Goal: Check status: Check status

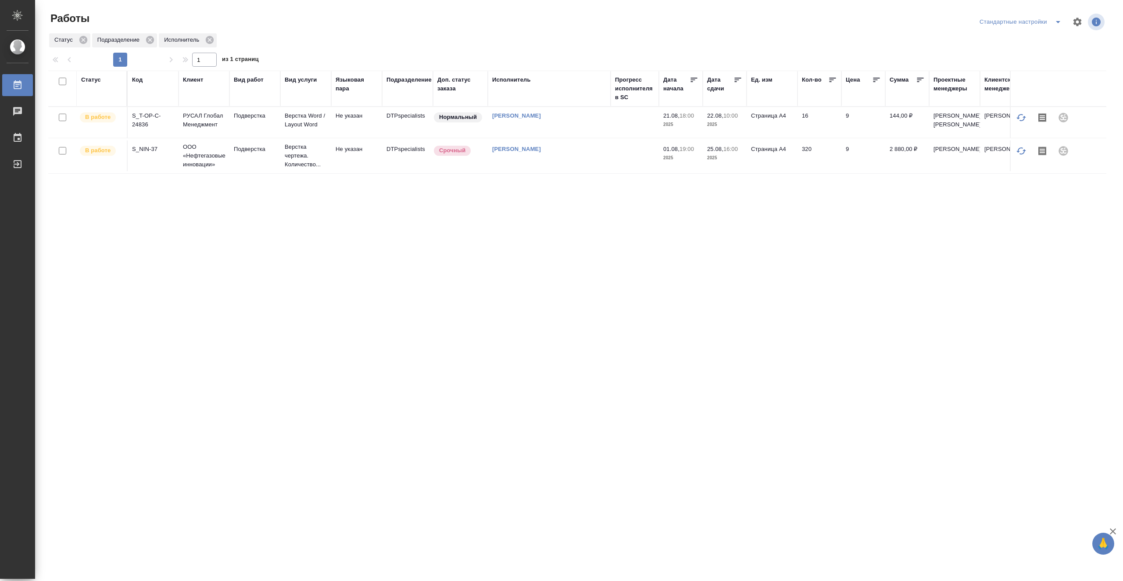
click at [100, 80] on div "Статус" at bounding box center [91, 79] width 20 height 9
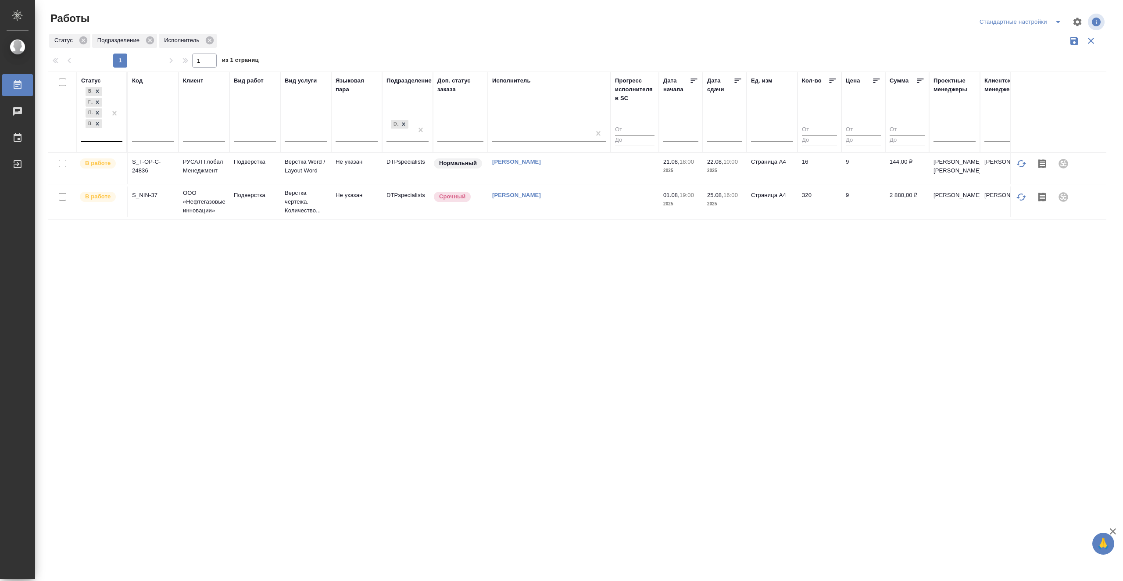
click at [108, 137] on div at bounding box center [115, 113] width 16 height 56
click at [232, 174] on div "Выполнен" at bounding box center [198, 177] width 132 height 16
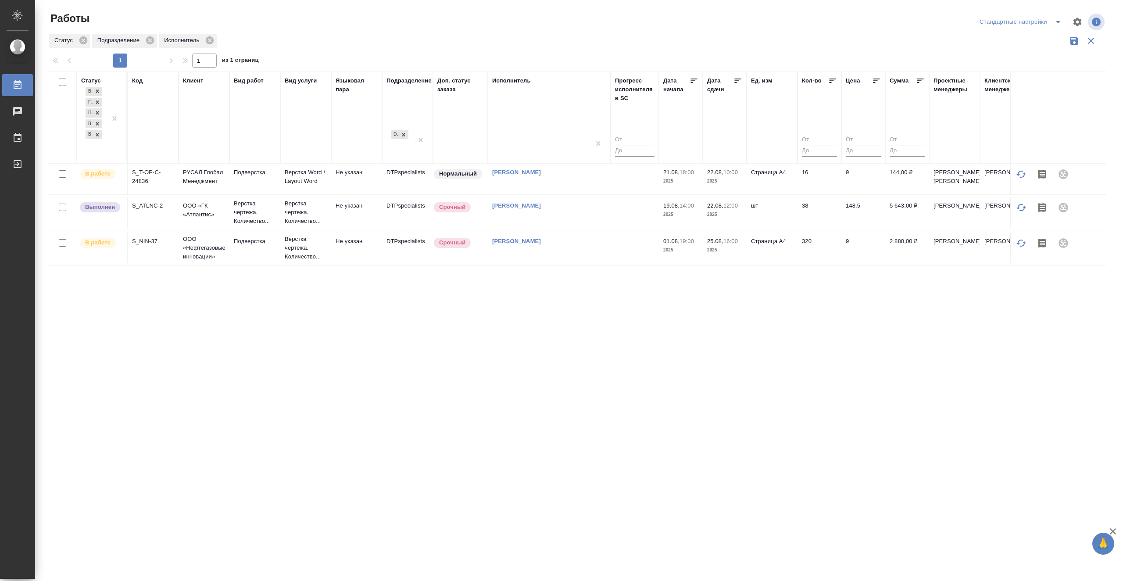
click at [542, 345] on div "Статус В ожидании Готов к работе Подбор В работе Выполнен Код Клиент Вид работ …" at bounding box center [577, 228] width 1058 height 315
click at [97, 134] on icon at bounding box center [97, 134] width 3 height 3
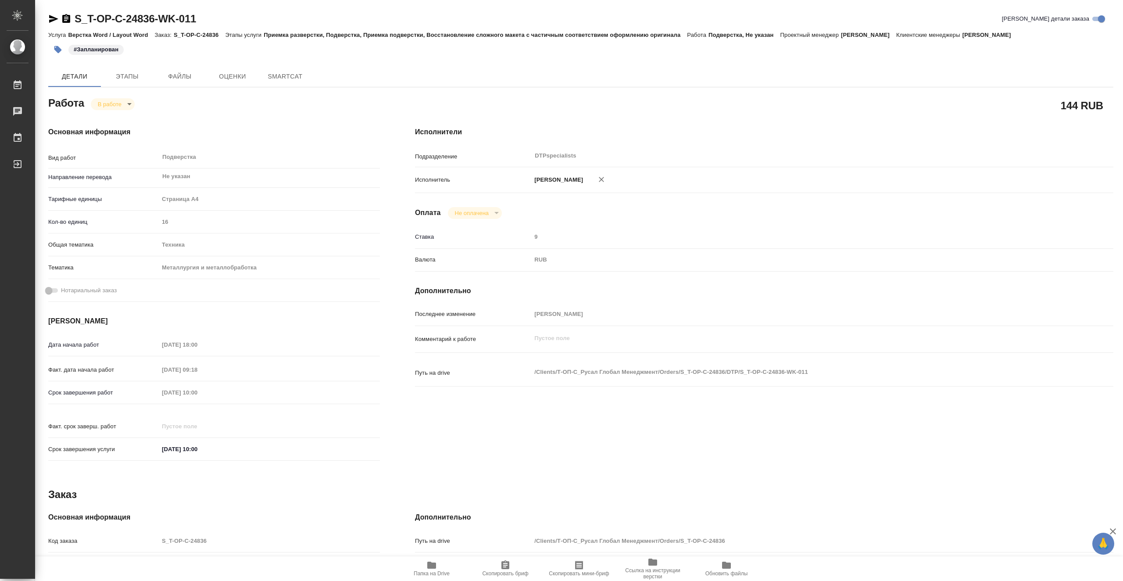
type textarea "x"
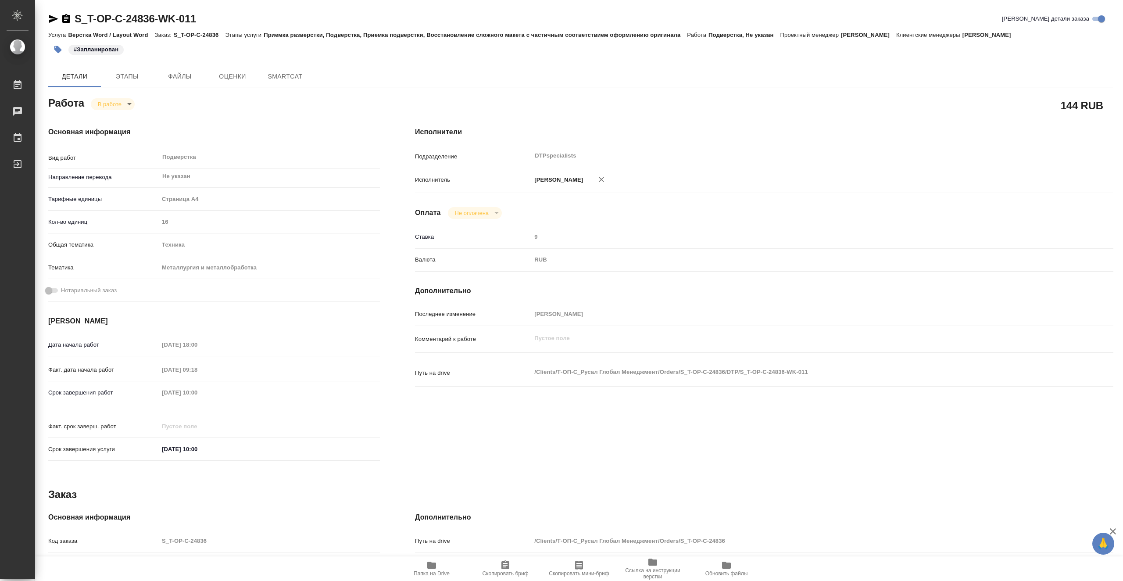
type textarea "x"
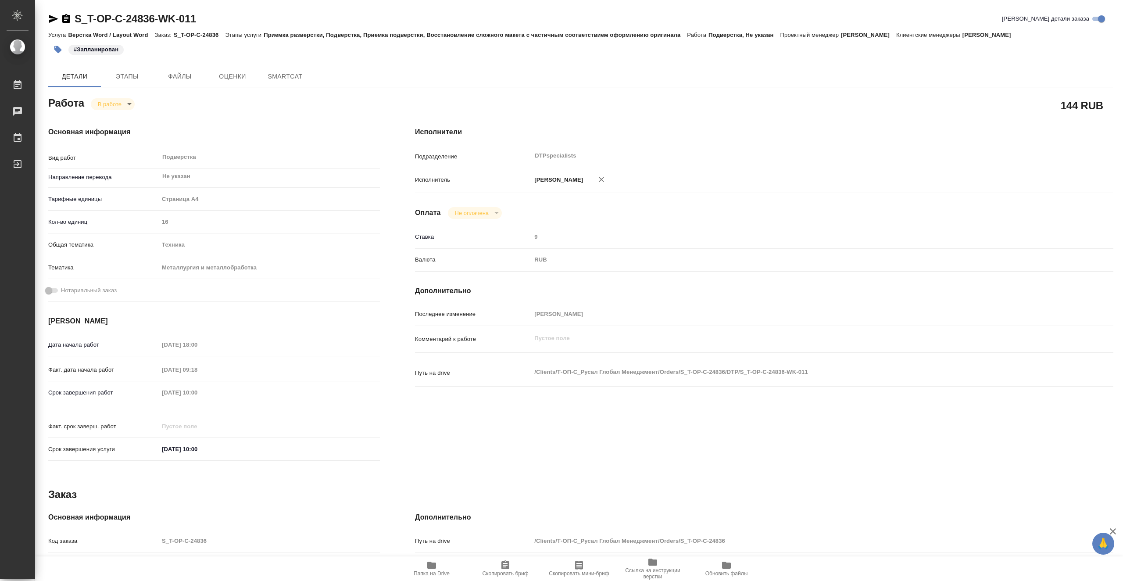
type textarea "x"
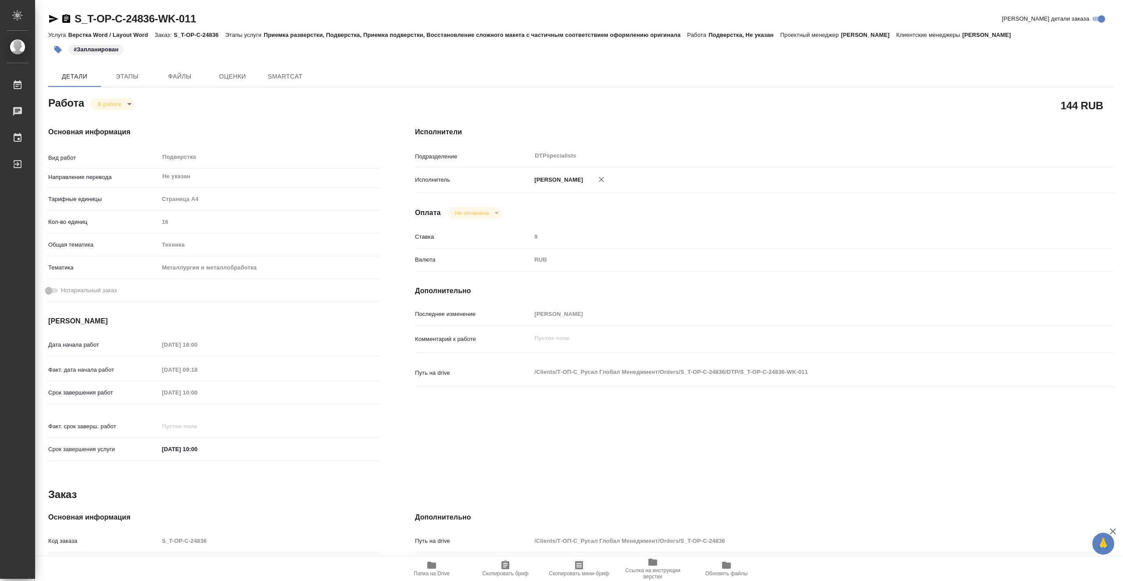
type textarea "x"
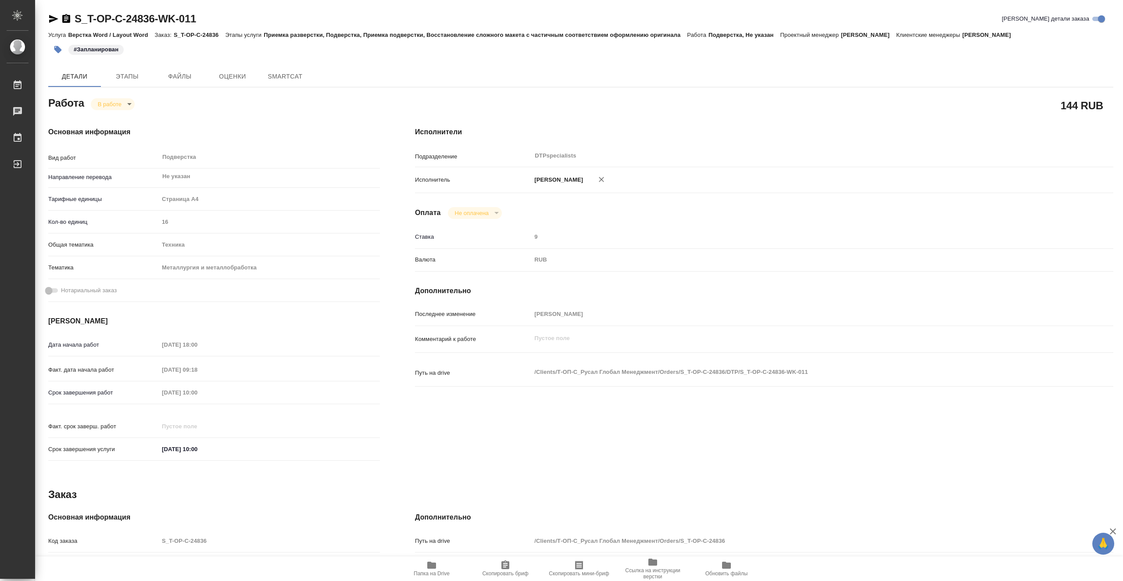
type textarea "x"
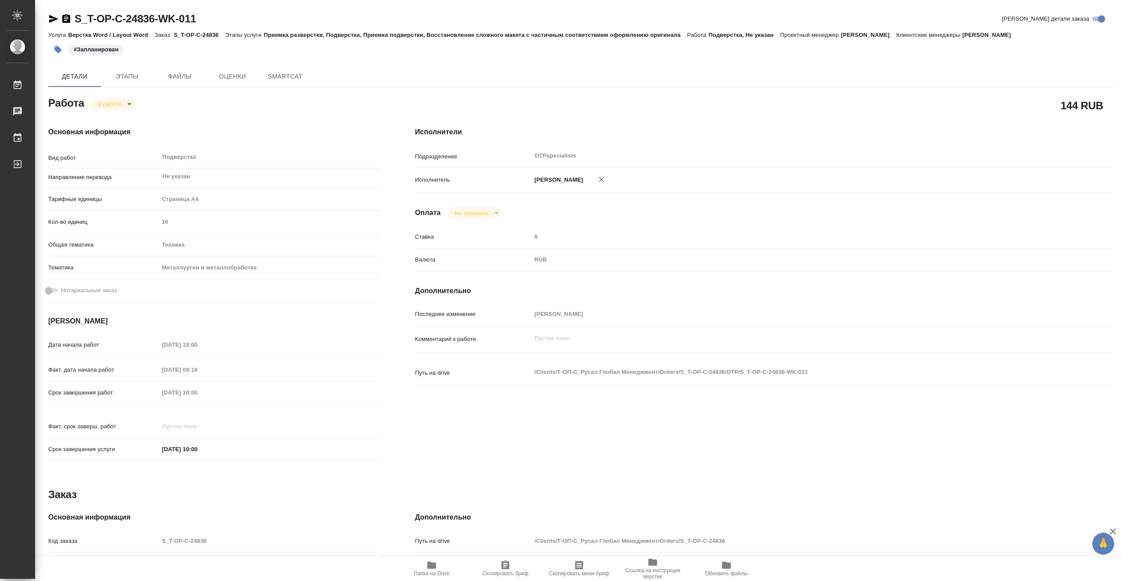
type textarea "x"
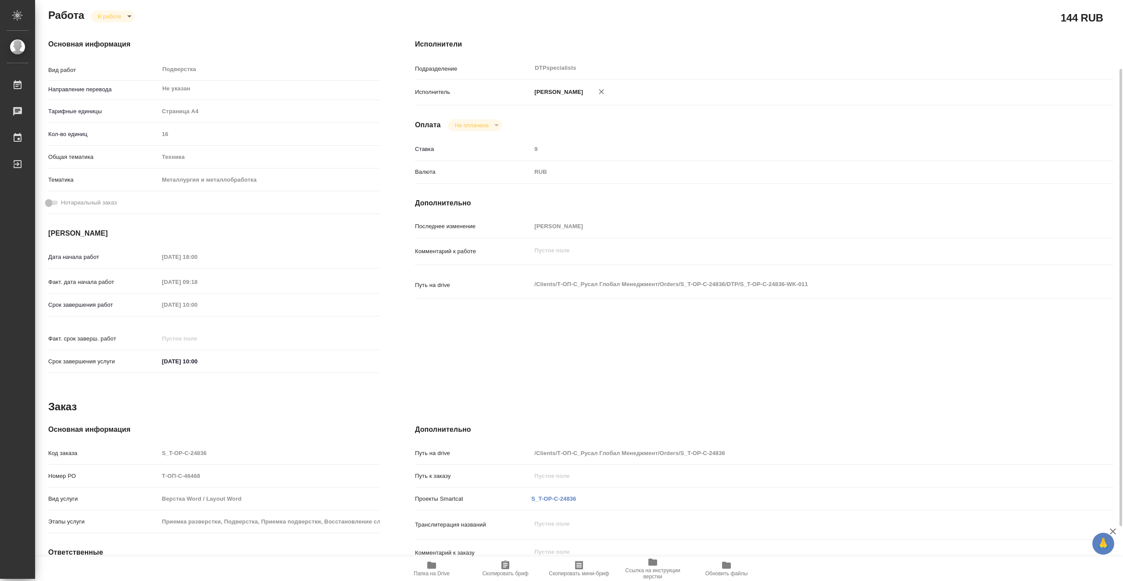
scroll to position [157, 0]
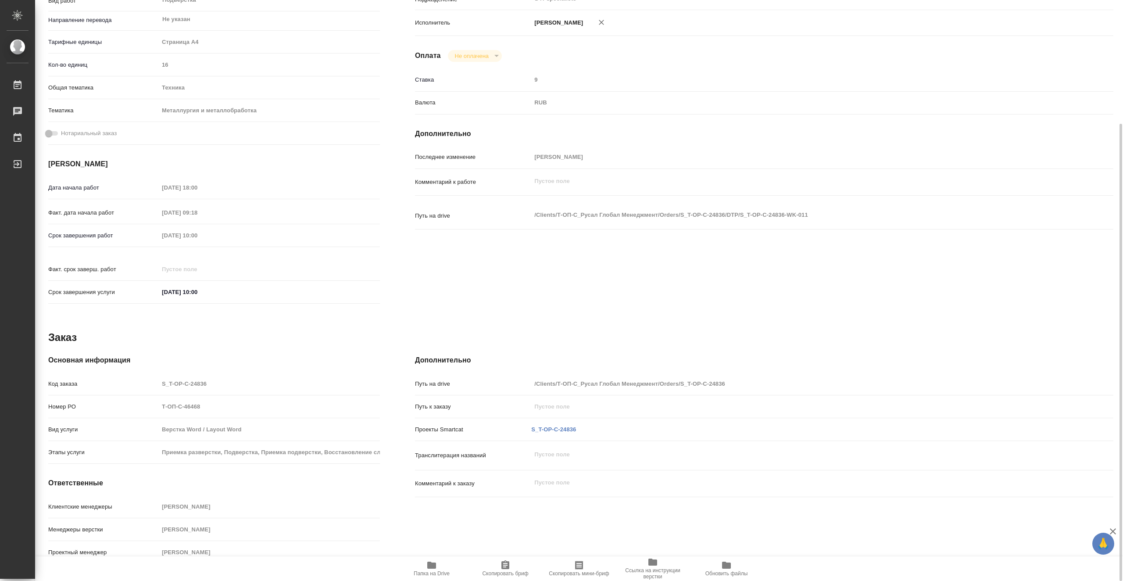
type textarea "x"
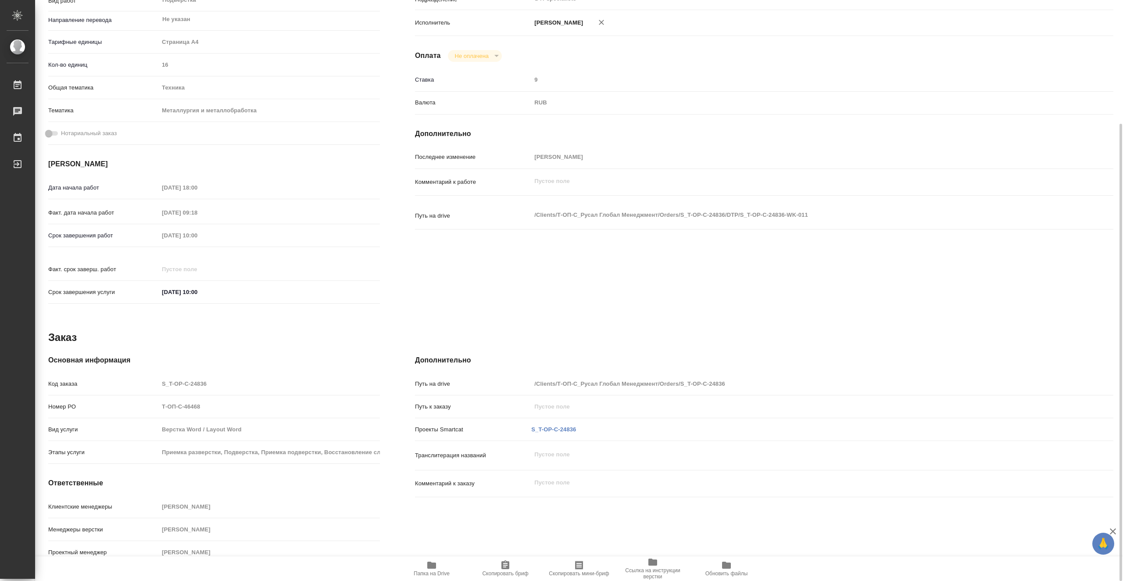
scroll to position [0, 0]
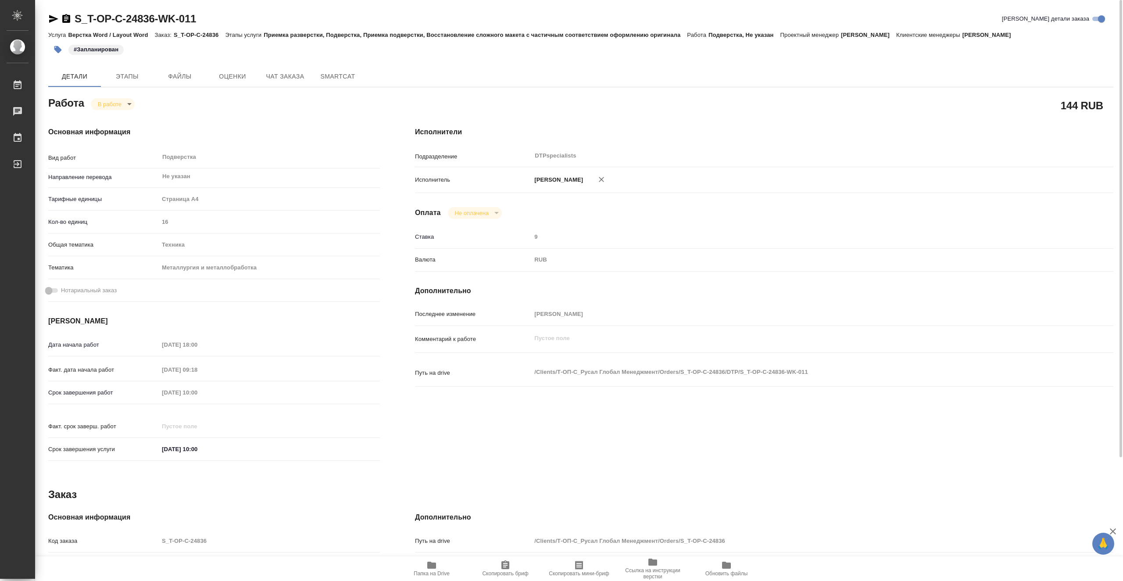
type textarea "x"
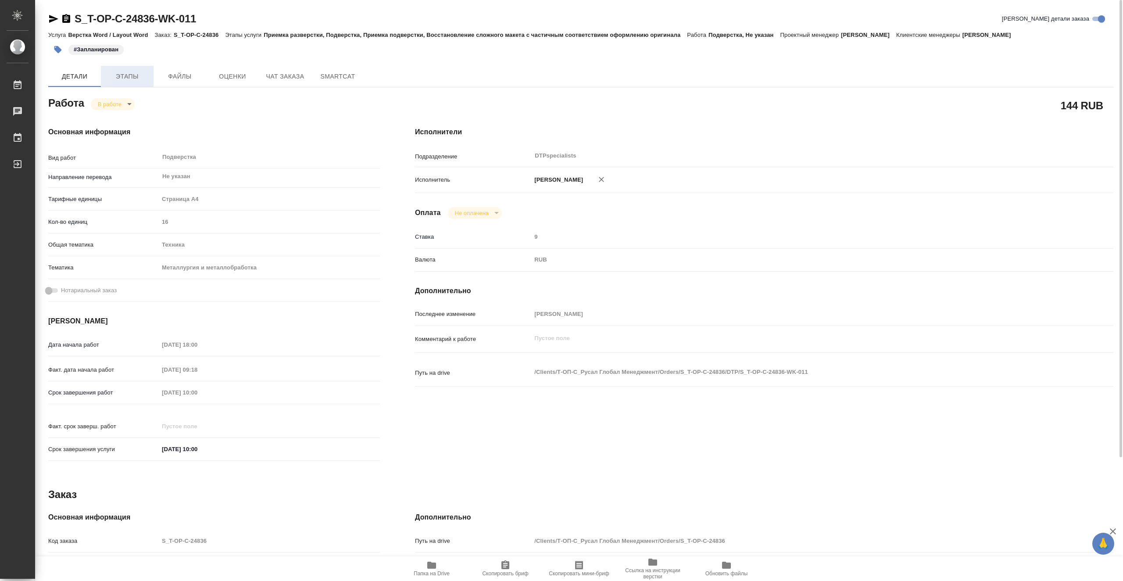
click at [136, 75] on span "Этапы" at bounding box center [127, 76] width 42 height 11
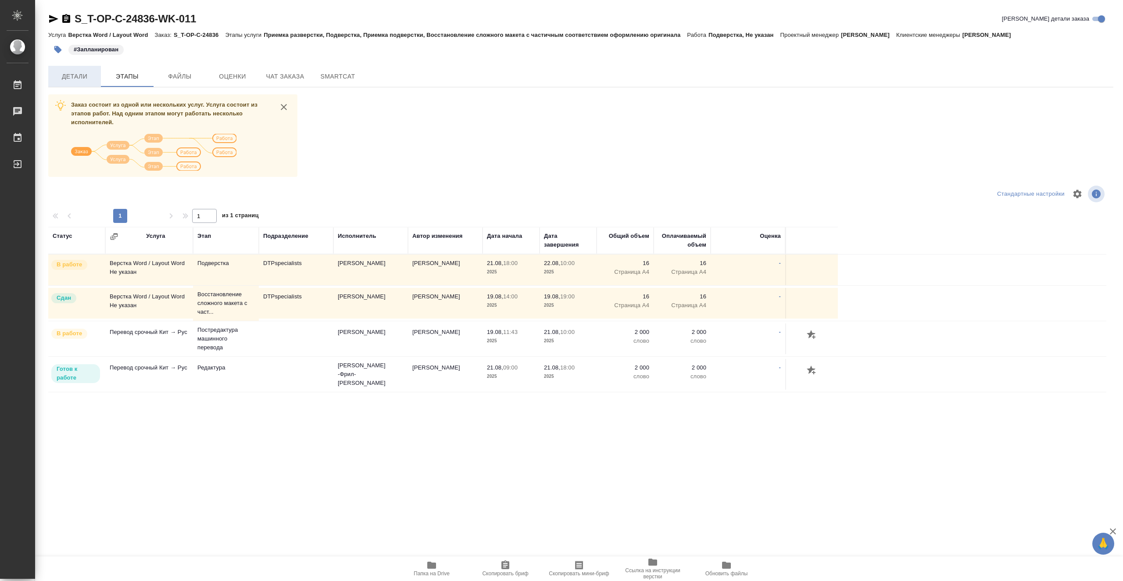
click at [86, 72] on span "Детали" at bounding box center [75, 76] width 42 height 11
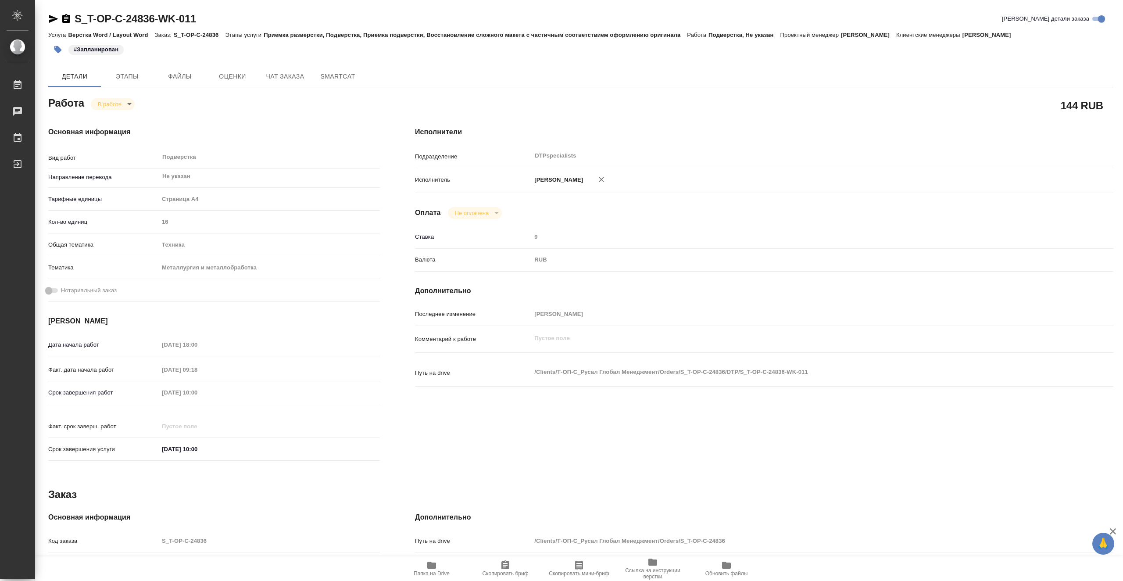
type textarea "x"
